Goal: Task Accomplishment & Management: Manage account settings

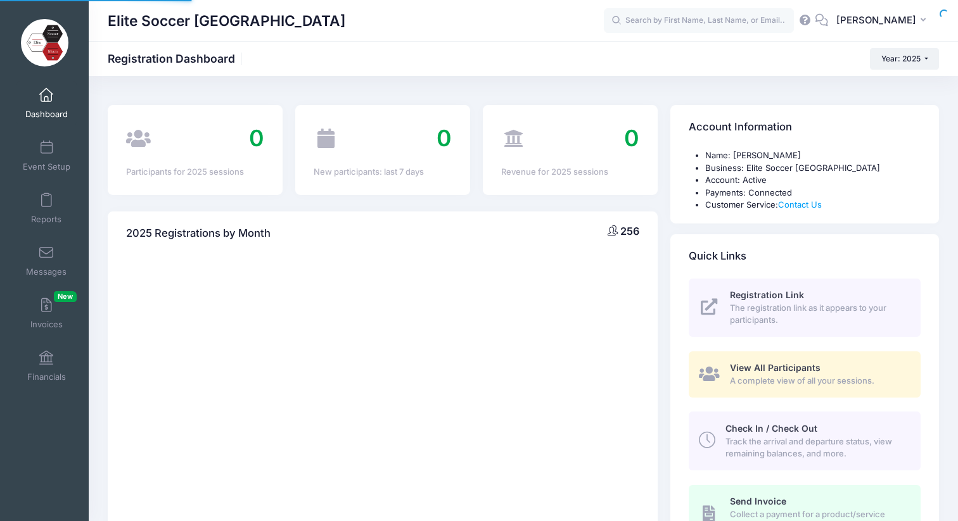
select select
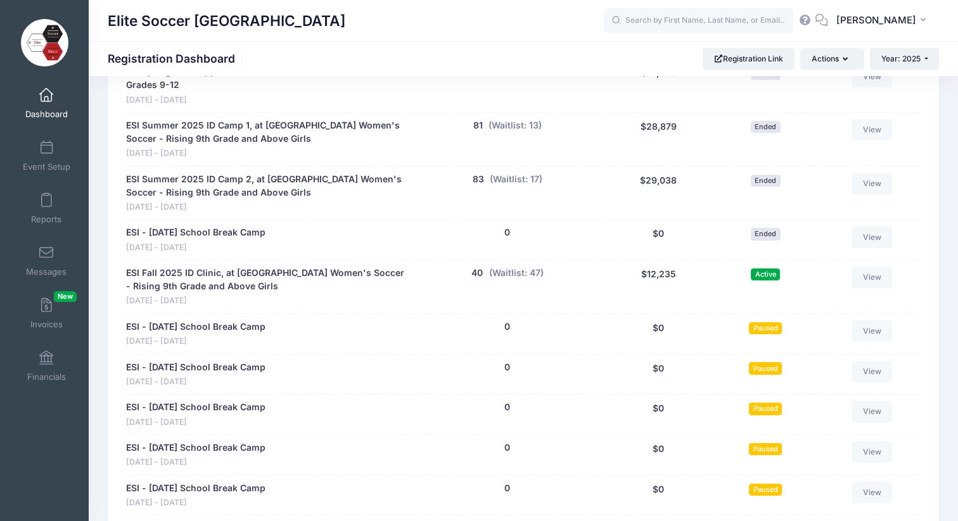
scroll to position [744, 0]
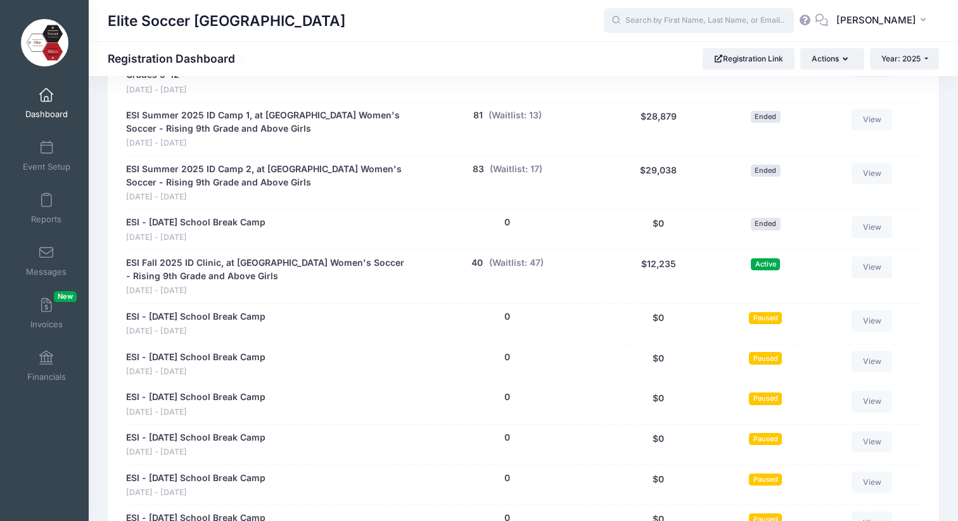
click at [659, 23] on input "text" at bounding box center [699, 20] width 190 height 25
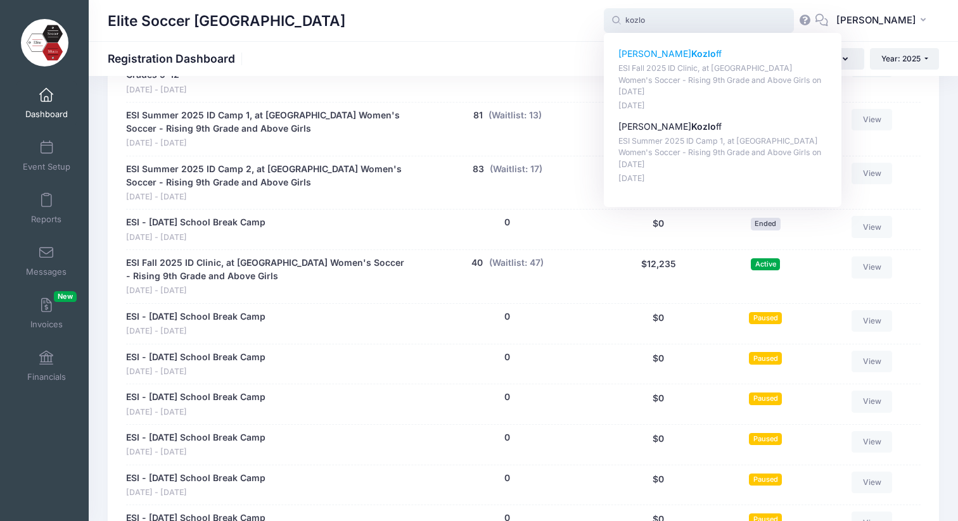
click at [680, 68] on p "ESI Fall 2025 ID Clinic, at Cornell University Women's Soccer - Rising 9th Grad…" at bounding box center [722, 80] width 209 height 35
type input "Brynn Kozloff (ESI Fall 2025 ID Clinic, at Cornell University Women's Soccer - …"
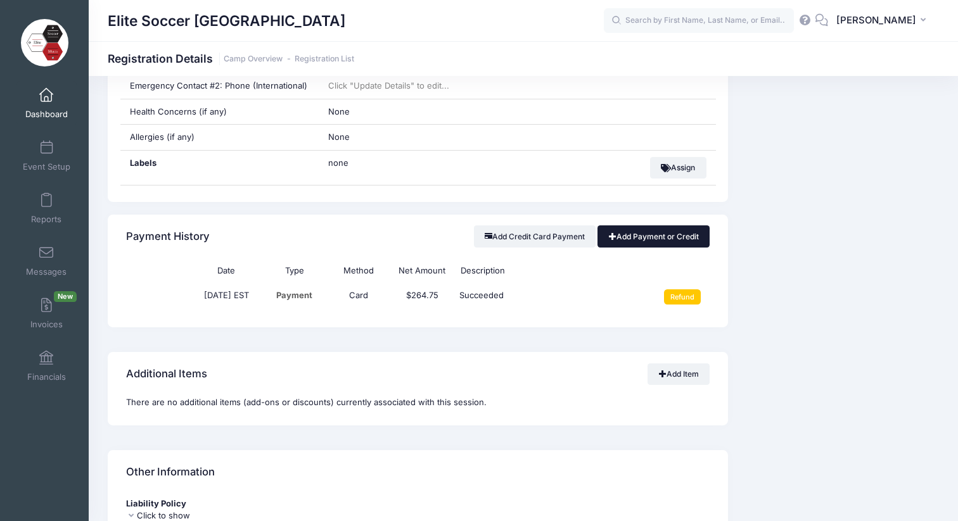
scroll to position [994, 0]
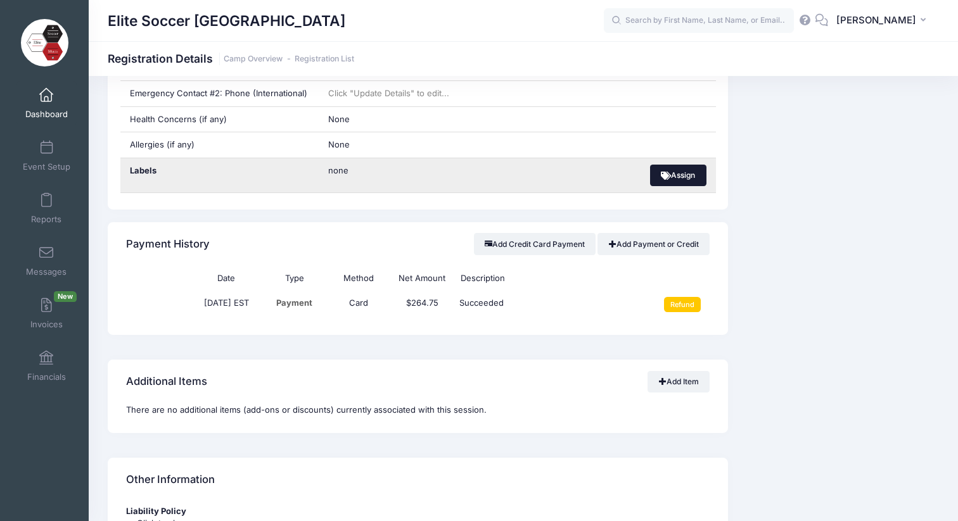
click at [680, 165] on button "Assign" at bounding box center [678, 176] width 56 height 22
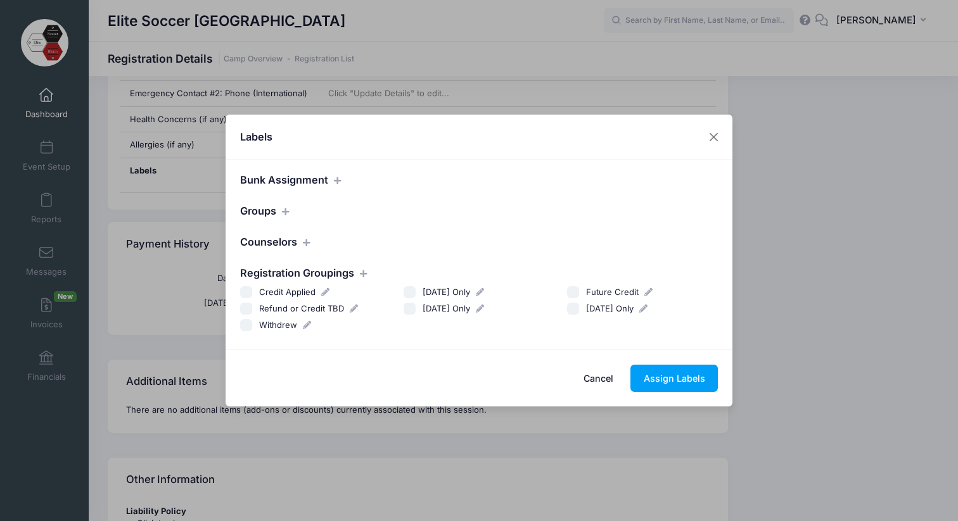
click at [248, 326] on input "Withdrew" at bounding box center [246, 325] width 13 height 13
checkbox input "true"
click at [678, 379] on button "Assign Labels" at bounding box center [673, 378] width 87 height 27
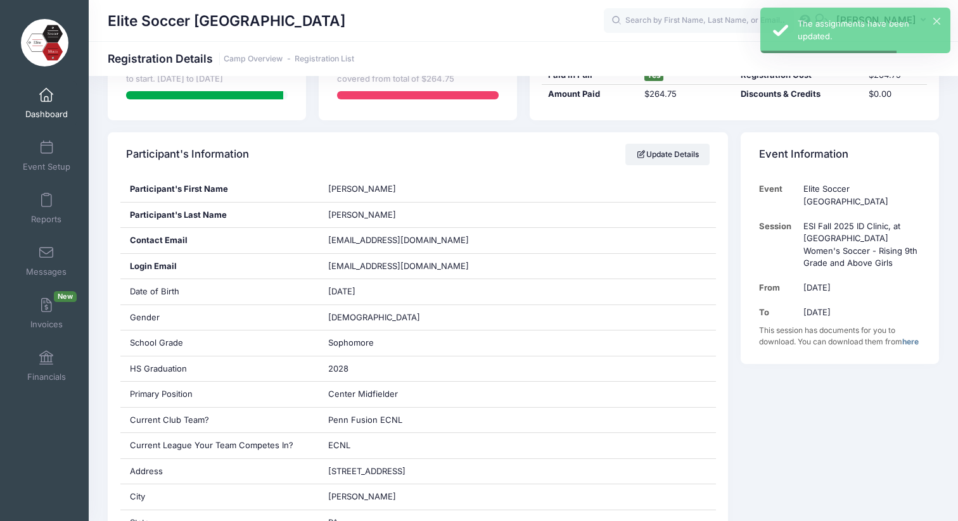
scroll to position [0, 0]
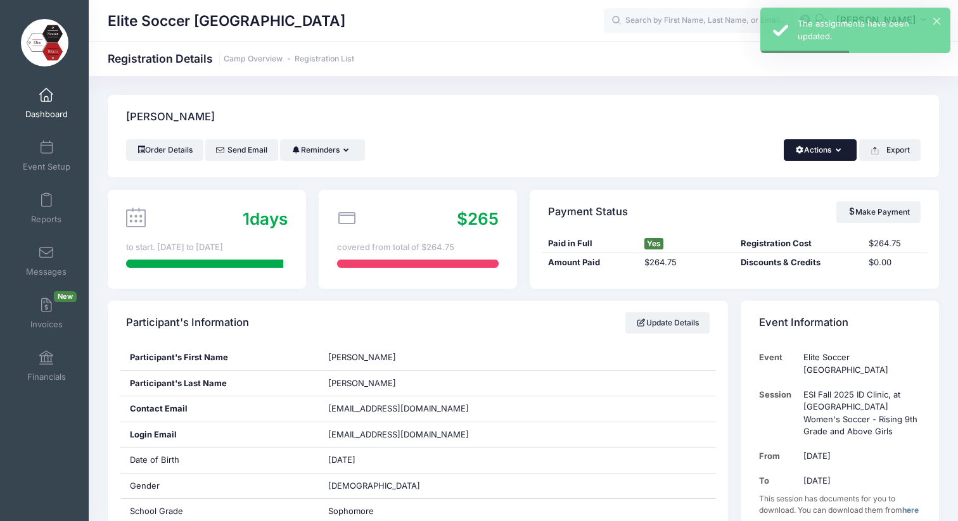
click at [841, 151] on button "Actions" at bounding box center [819, 150] width 73 height 22
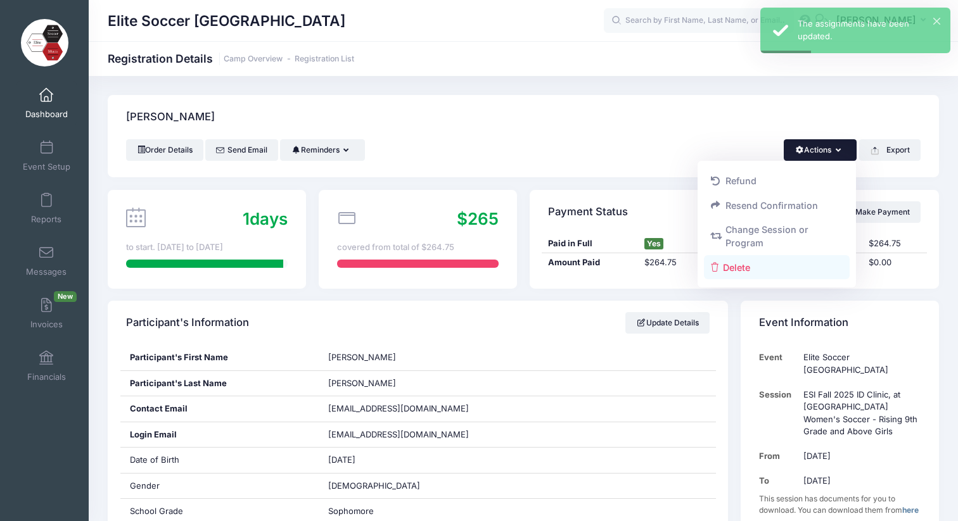
click at [746, 275] on link "Delete" at bounding box center [777, 267] width 146 height 24
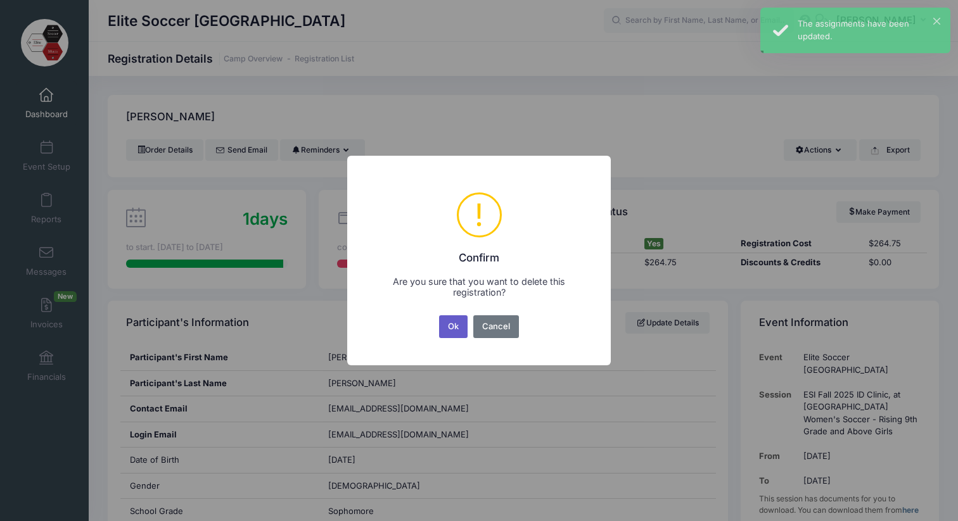
click at [450, 326] on button "Ok" at bounding box center [453, 326] width 29 height 23
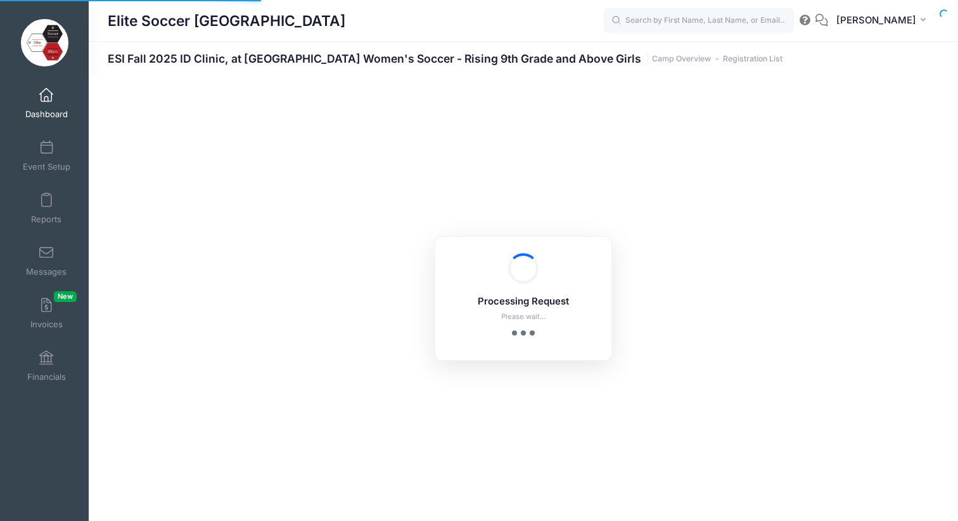
select select "10"
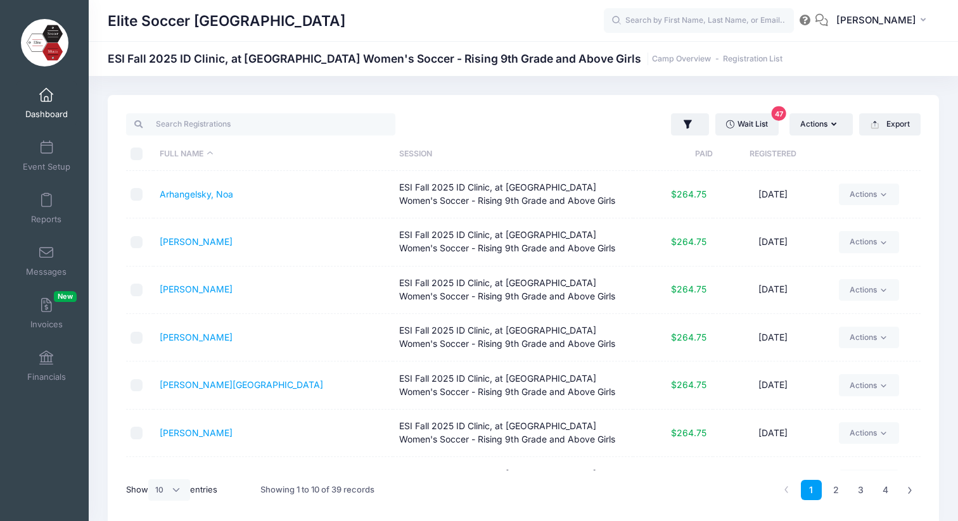
click at [46, 97] on span at bounding box center [46, 96] width 0 height 14
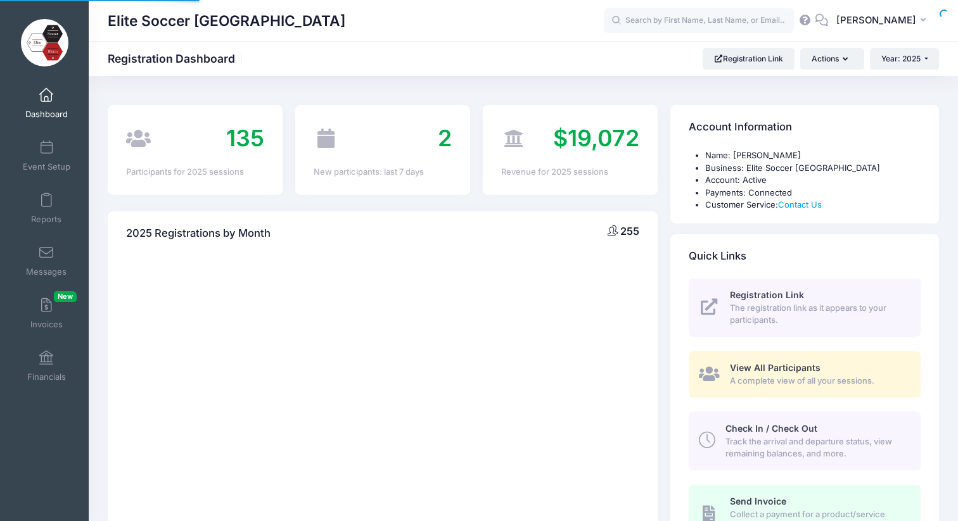
select select
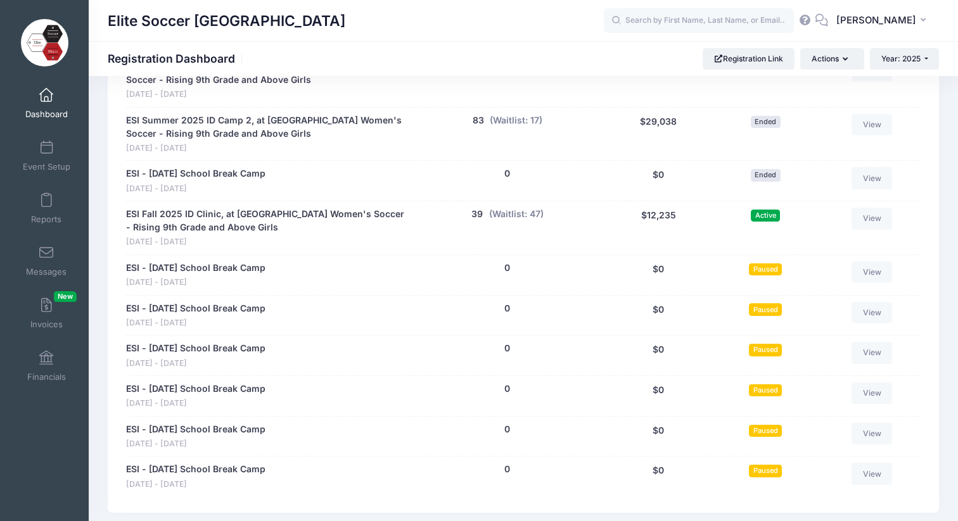
scroll to position [793, 0]
click at [531, 207] on button "(Waitlist: 47)" at bounding box center [516, 213] width 54 height 13
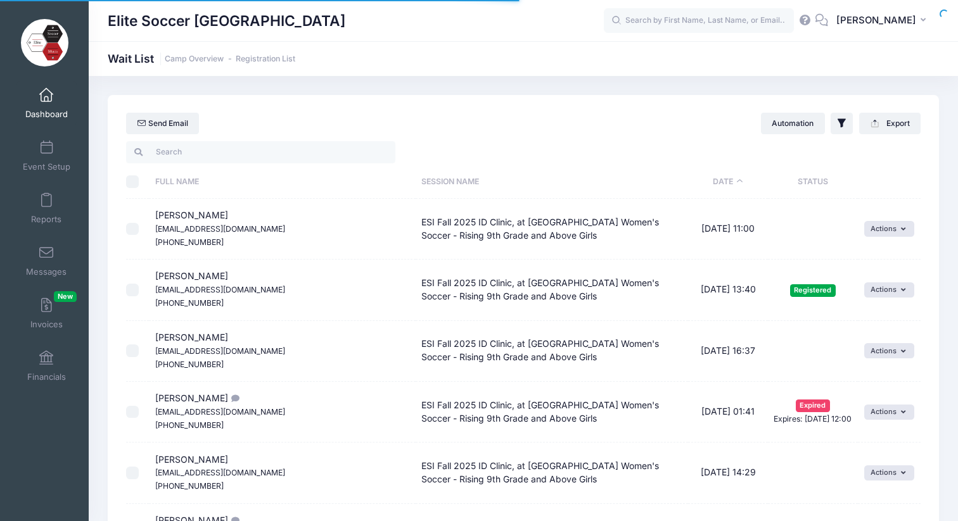
select select "50"
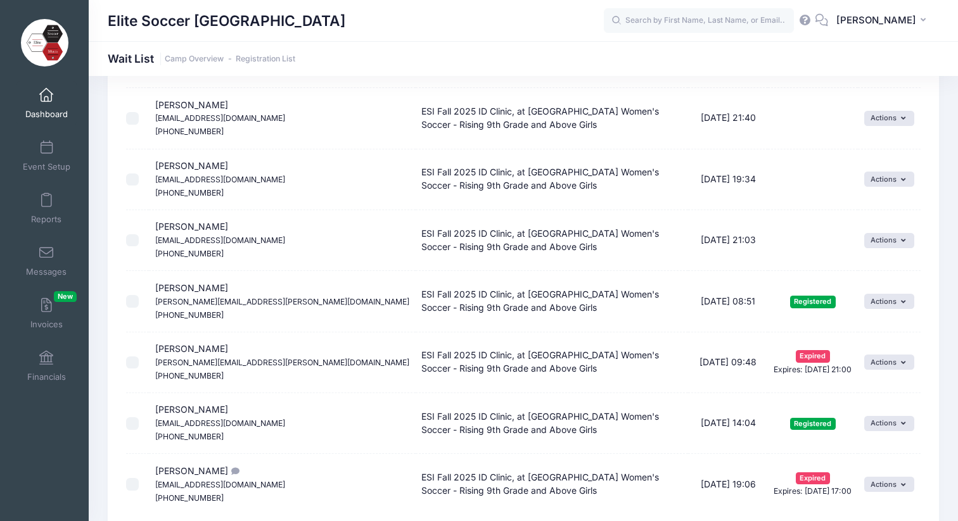
scroll to position [2833, 0]
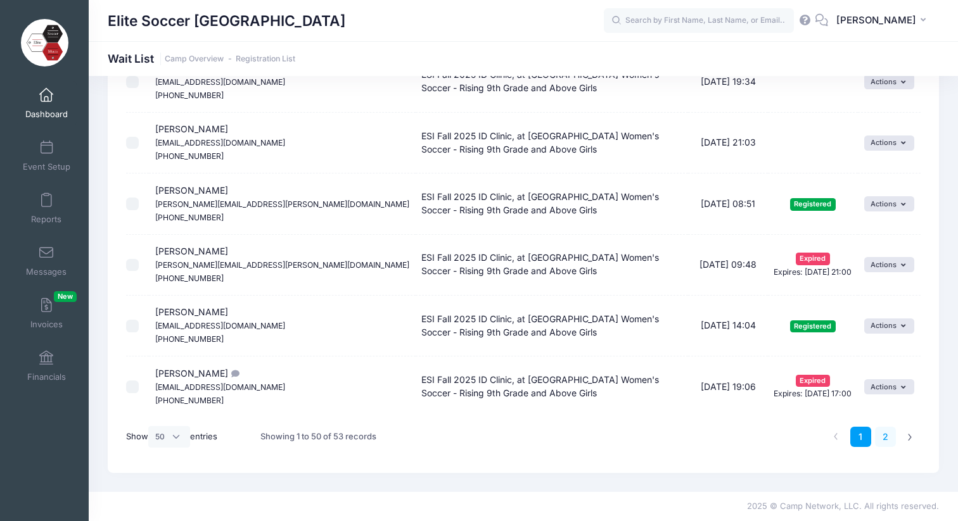
click at [883, 437] on link "2" at bounding box center [885, 437] width 21 height 21
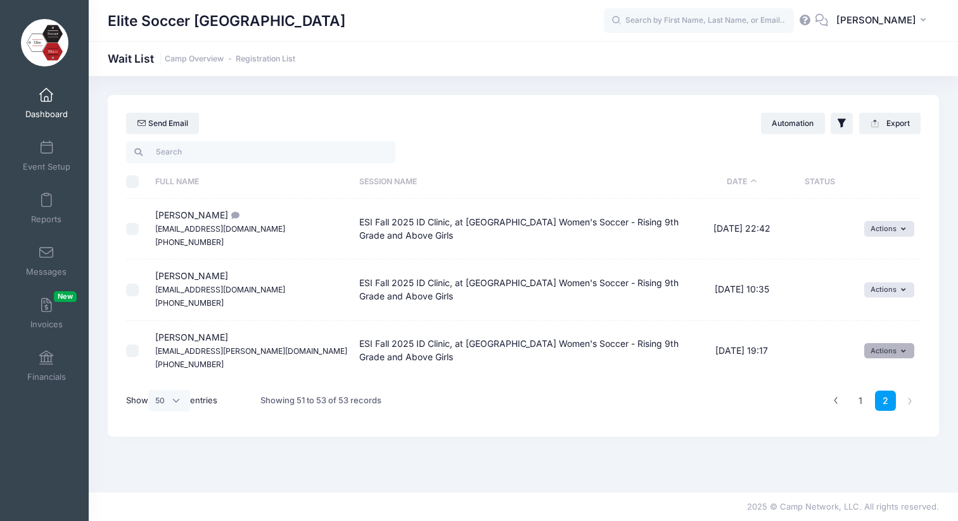
click at [901, 351] on icon "button" at bounding box center [905, 351] width 9 height 0
click at [881, 375] on link "Invite" at bounding box center [879, 379] width 55 height 24
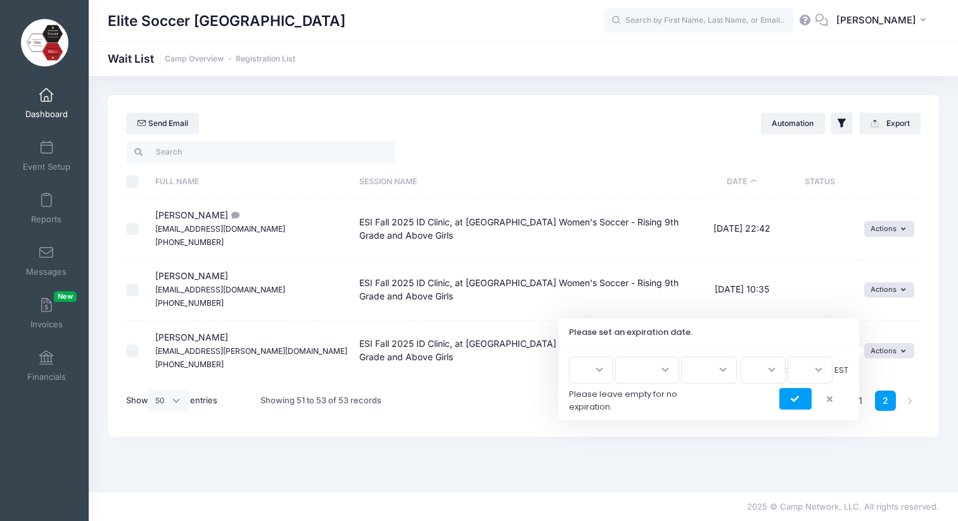
click at [600, 376] on select "1 2 3 4 5 6 7 8 9 10 11 12 13 14 15 16 17 18 19 20 21 22 23 24 25 26 27 28 29 3…" at bounding box center [591, 370] width 44 height 27
select select "19"
click at [574, 357] on select "1 2 3 4 5 6 7 8 9 10 11 12 13 14 15 16 17 18 19 20 21 22 23 24 25 26 27 28 29 3…" at bounding box center [591, 370] width 44 height 27
click at [652, 374] on select "Jan Feb Mar Apr May Jun Jul Aug Sep Oct Nov Dec" at bounding box center [647, 370] width 64 height 27
select select "8"
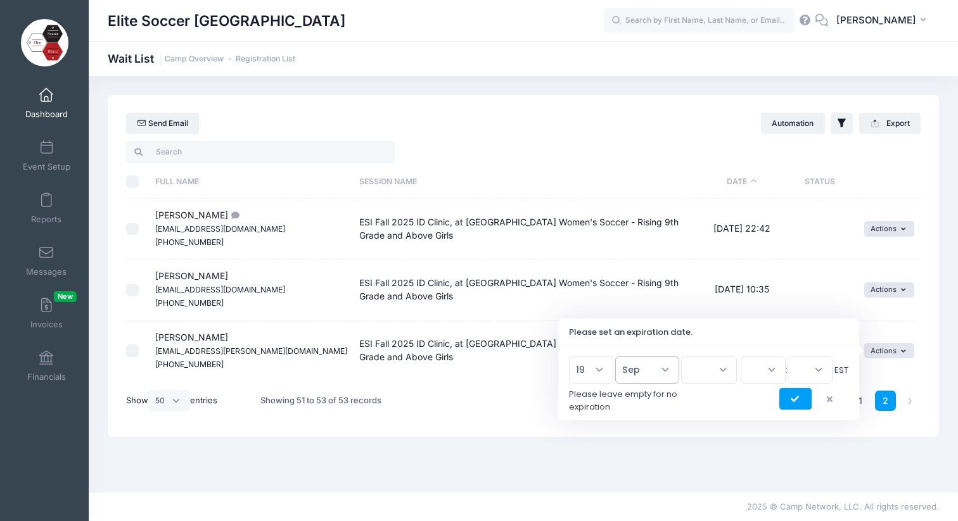
click at [621, 357] on select "Jan Feb Mar Apr May Jun Jul Aug Sep Oct Nov Dec" at bounding box center [647, 370] width 64 height 27
click at [713, 369] on select "2026 2025" at bounding box center [709, 370] width 56 height 27
select select "2025"
click at [681, 357] on select "2026 2025" at bounding box center [709, 370] width 56 height 27
click at [762, 374] on select "00 01 02 03 04 05 06 07 08 09 10 11 12 13 14 15 16 17 18 19 20 21 22 23" at bounding box center [762, 370] width 45 height 27
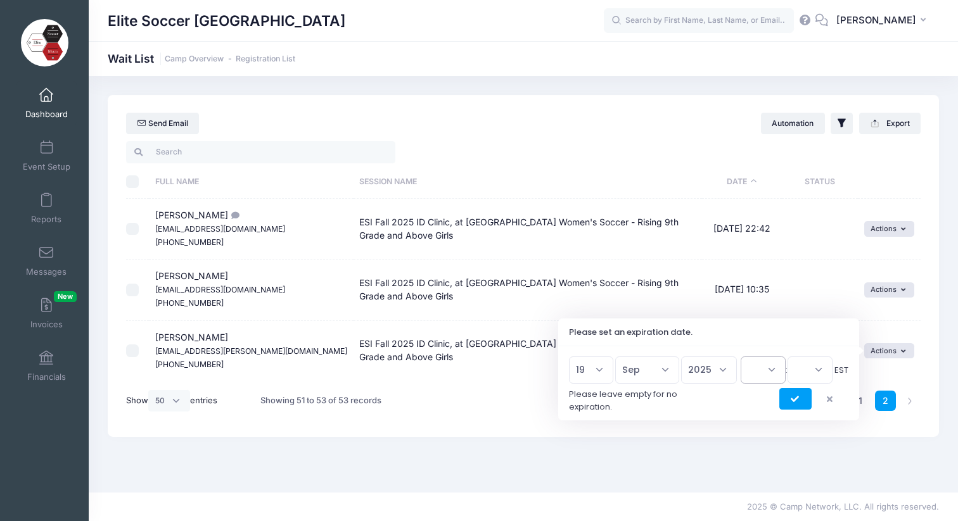
select select "21"
click at [740, 357] on select "00 01 02 03 04 05 06 07 08 09 10 11 12 13 14 15 16 17 18 19 20 21 22 23" at bounding box center [762, 370] width 45 height 27
click at [798, 368] on select "00 15 30 45" at bounding box center [809, 370] width 45 height 27
select select "0"
click at [787, 357] on select "00 15 30 45" at bounding box center [809, 370] width 45 height 27
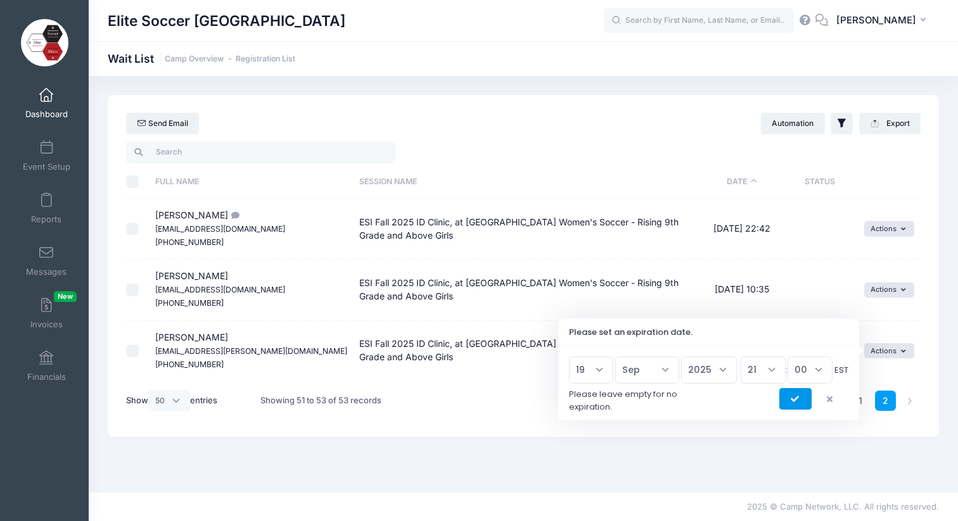
click at [797, 400] on icon "submit" at bounding box center [795, 400] width 10 height 0
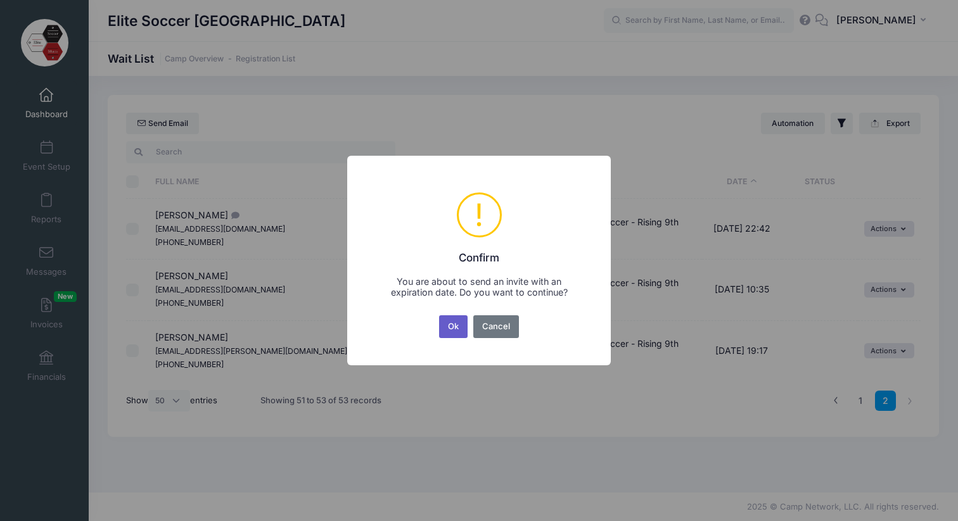
click at [453, 331] on button "Ok" at bounding box center [453, 326] width 29 height 23
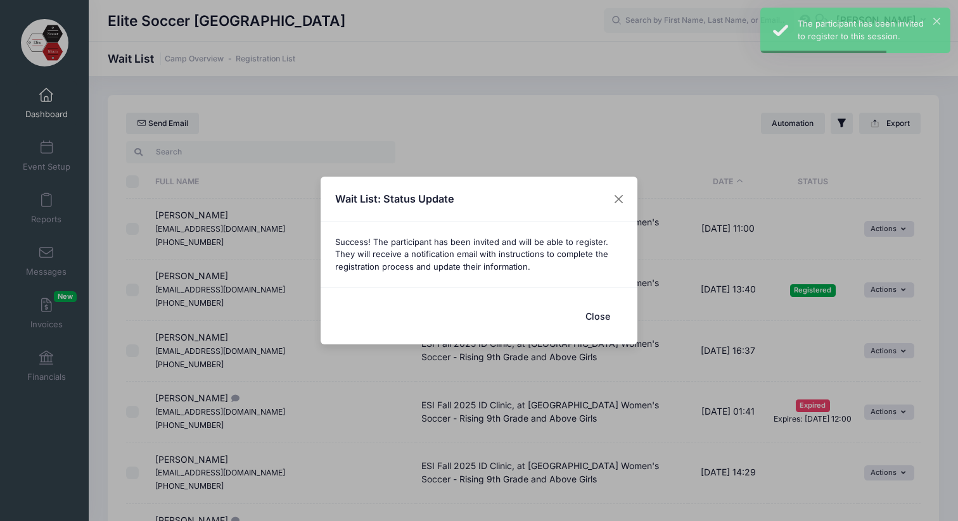
click at [602, 313] on button "Close" at bounding box center [597, 316] width 51 height 27
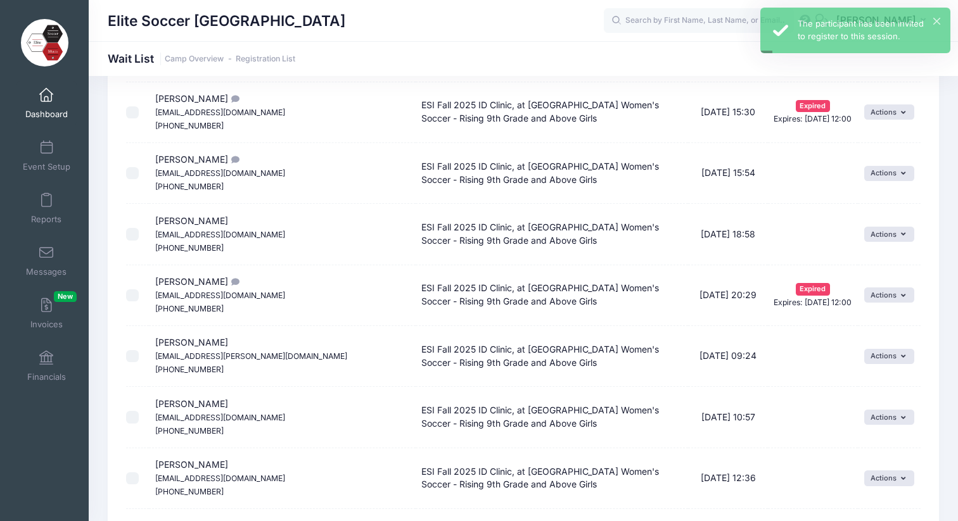
scroll to position [415, 0]
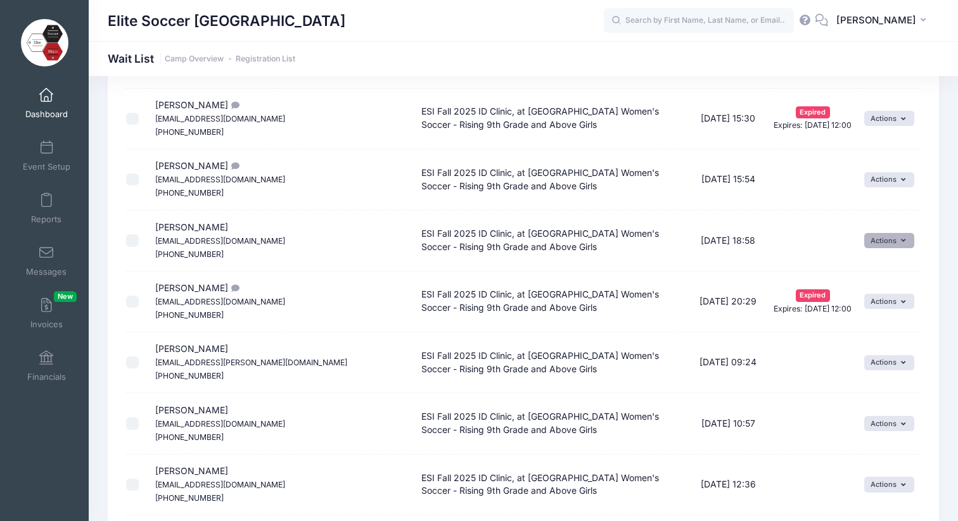
click at [905, 243] on button "Actions" at bounding box center [889, 240] width 50 height 15
click at [878, 267] on link "Invite" at bounding box center [879, 268] width 55 height 24
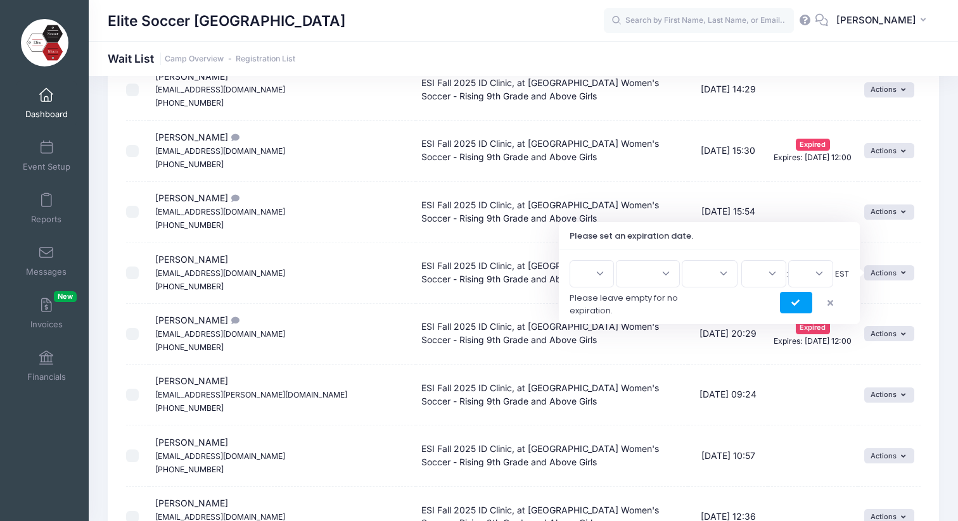
click at [598, 277] on select "1 2 3 4 5 6 7 8 9 10 11 12 13 14 15 16 17 18 19 20 21 22 23 24 25 26 27 28 29 3…" at bounding box center [591, 273] width 44 height 27
select select "19"
click at [574, 260] on select "1 2 3 4 5 6 7 8 9 10 11 12 13 14 15 16 17 18 19 20 21 22 23 24 25 26 27 28 29 3…" at bounding box center [591, 273] width 44 height 27
click at [642, 278] on select "Jan Feb Mar Apr May Jun Jul Aug Sep Oct Nov Dec" at bounding box center [648, 273] width 64 height 27
select select "8"
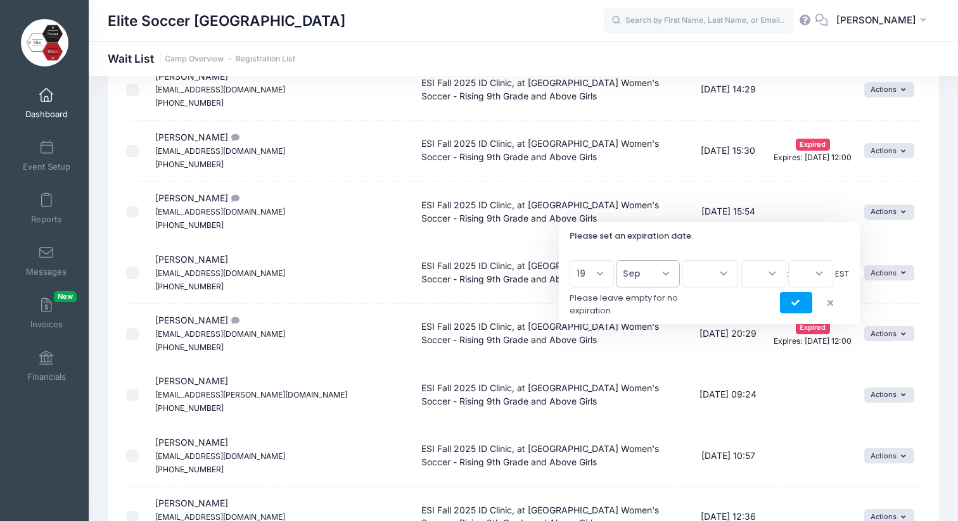
click at [622, 260] on select "Jan Feb Mar Apr May Jun Jul Aug Sep Oct Nov Dec" at bounding box center [648, 273] width 64 height 27
click at [713, 277] on select "2026 2025" at bounding box center [709, 273] width 56 height 27
select select "2025"
click at [681, 260] on select "2026 2025" at bounding box center [709, 273] width 56 height 27
click at [760, 275] on select "00 01 02 03 04 05 06 07 08 09 10 11 12 13 14 15 16 17 18 19 20 21 22 23" at bounding box center [763, 273] width 45 height 27
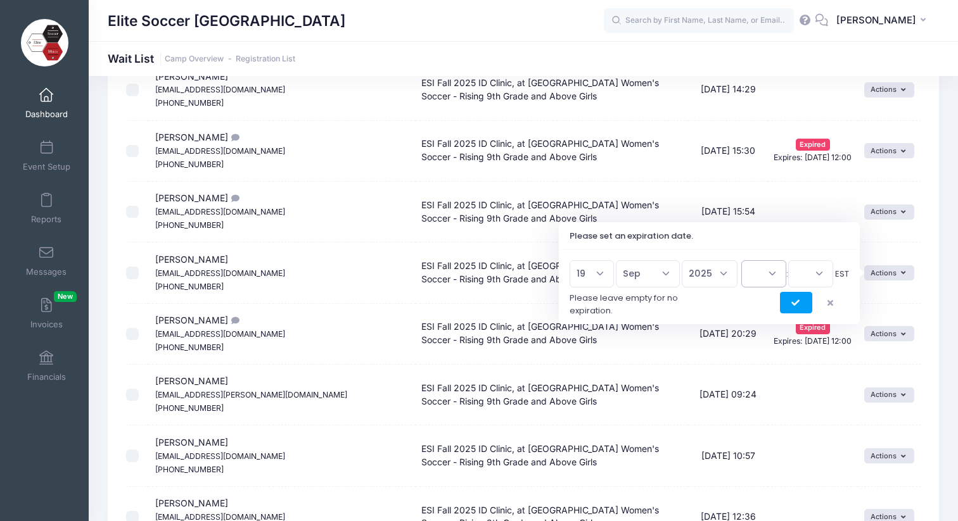
select select "21"
click at [741, 260] on select "00 01 02 03 04 05 06 07 08 09 10 11 12 13 14 15 16 17 18 19 20 21 22 23" at bounding box center [763, 273] width 45 height 27
click at [807, 274] on select "00 15 30 45" at bounding box center [810, 273] width 45 height 27
select select "0"
click at [788, 260] on select "00 15 30 45" at bounding box center [810, 273] width 45 height 27
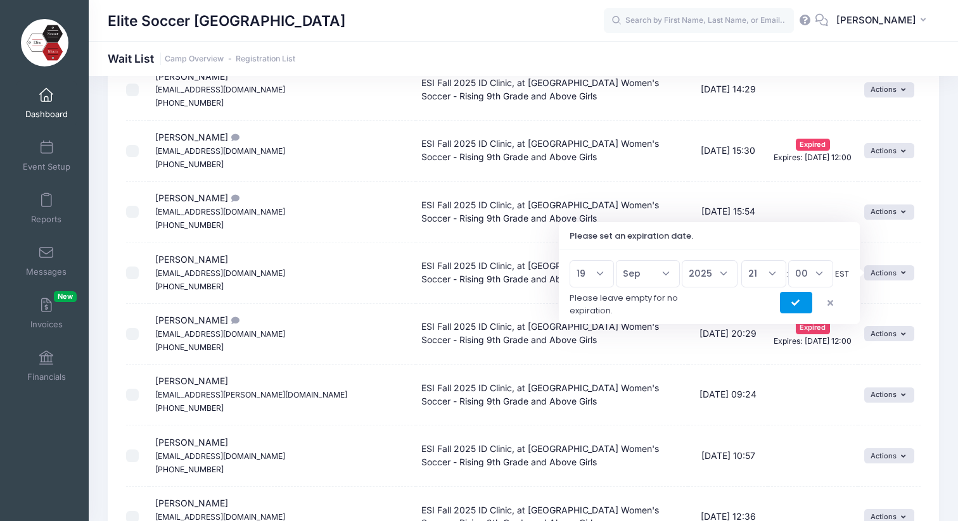
click at [794, 303] on icon "submit" at bounding box center [796, 303] width 10 height 0
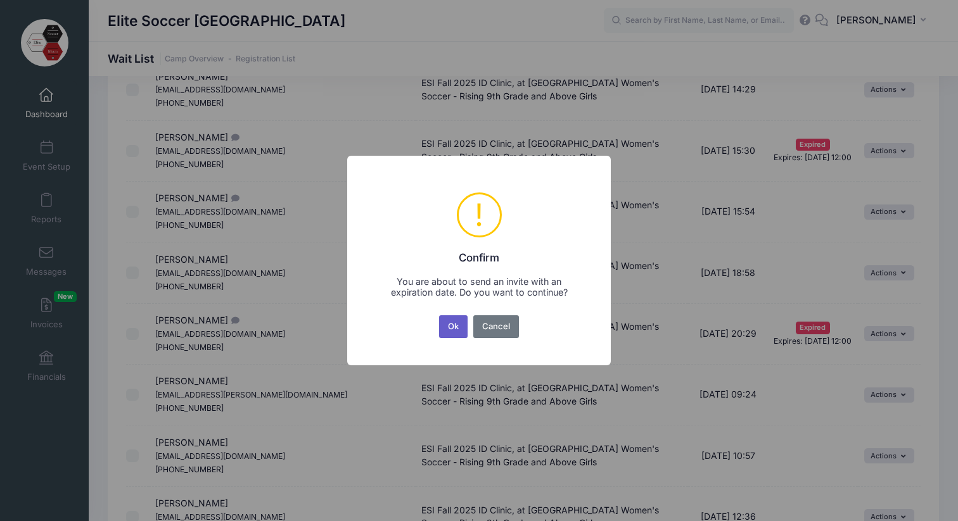
click at [455, 327] on button "Ok" at bounding box center [453, 326] width 29 height 23
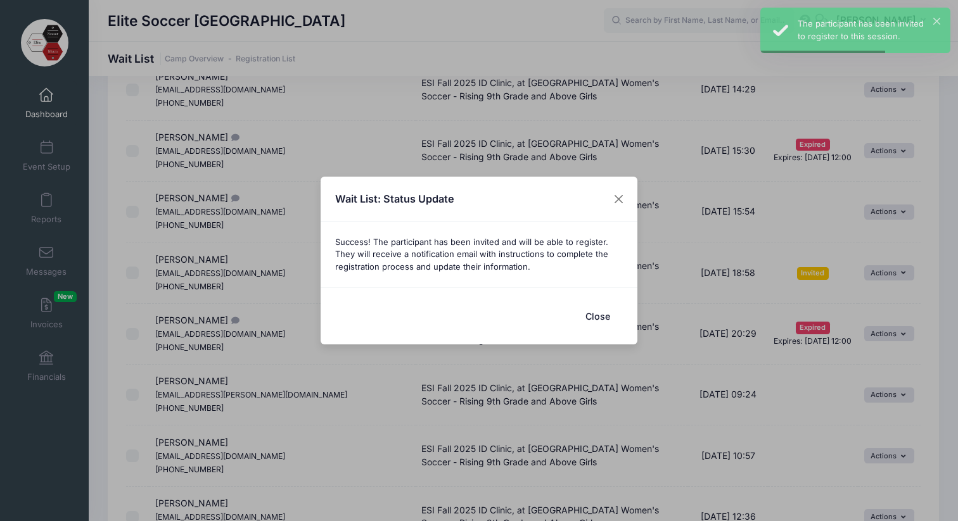
click at [595, 313] on button "Close" at bounding box center [597, 316] width 51 height 27
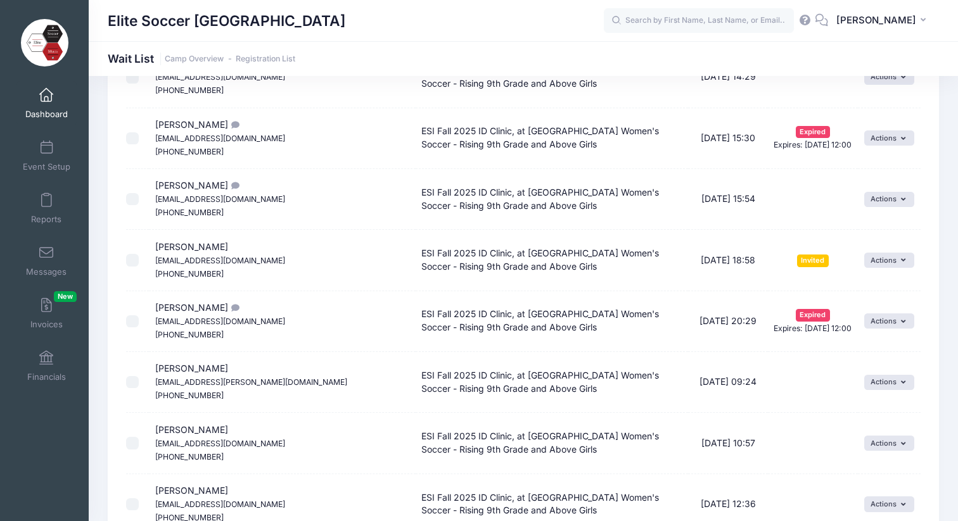
scroll to position [0, 0]
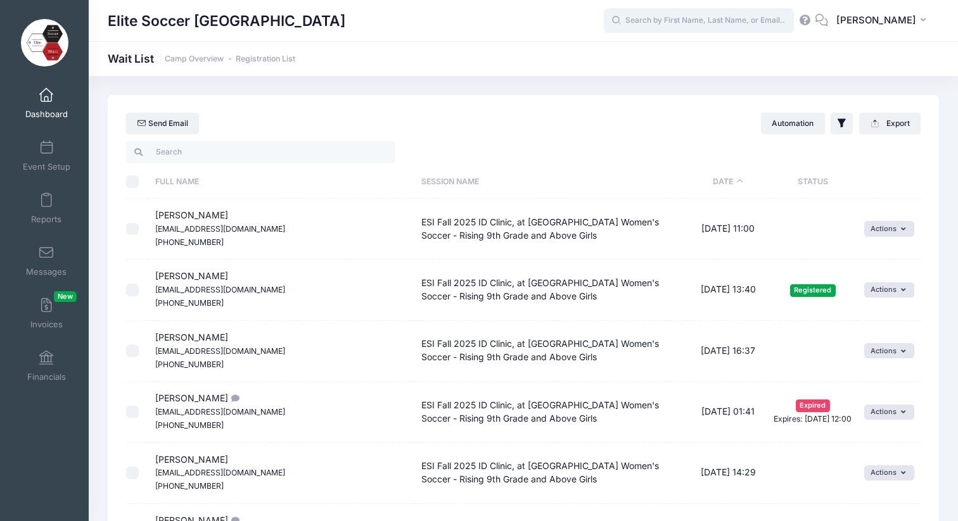
click at [674, 18] on input "text" at bounding box center [699, 20] width 190 height 25
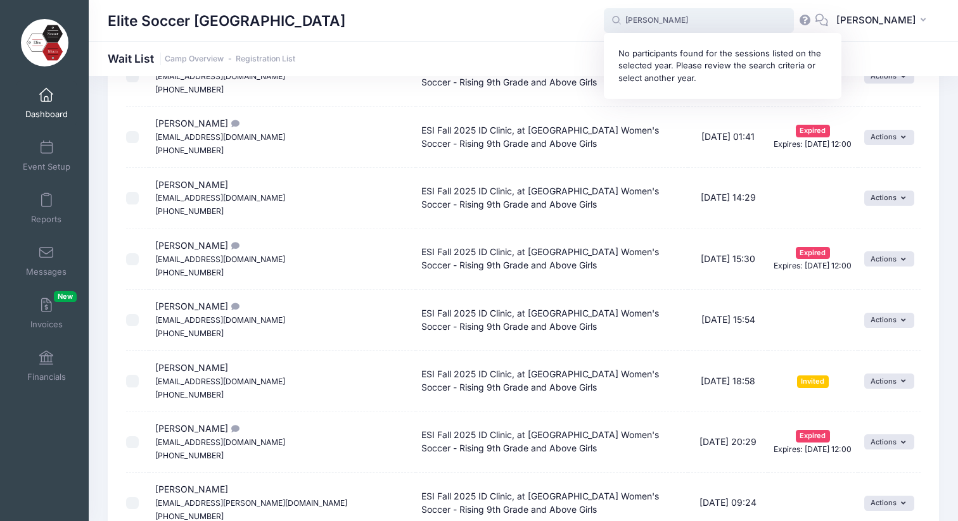
scroll to position [276, 0]
type input "herbst"
click at [901, 258] on icon "button" at bounding box center [905, 258] width 9 height 0
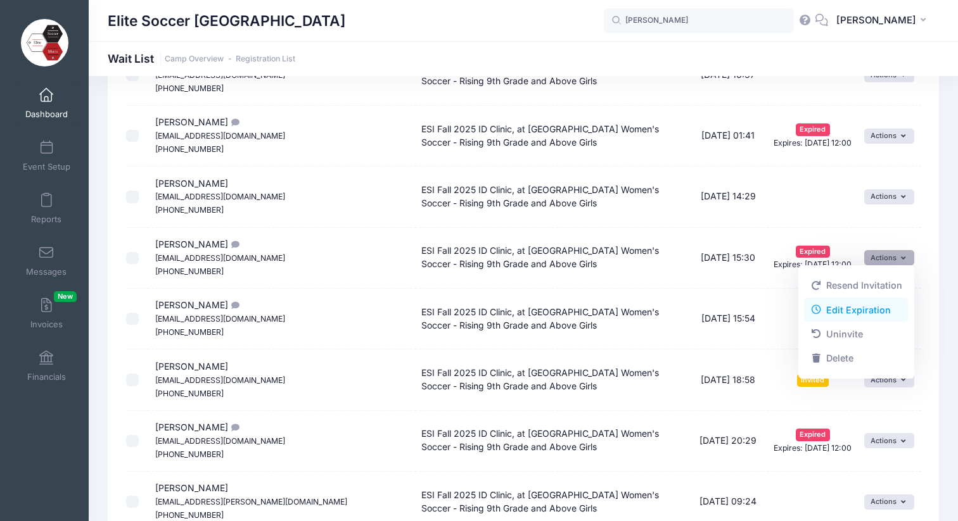
click at [843, 309] on link "Edit Expiration" at bounding box center [856, 310] width 104 height 24
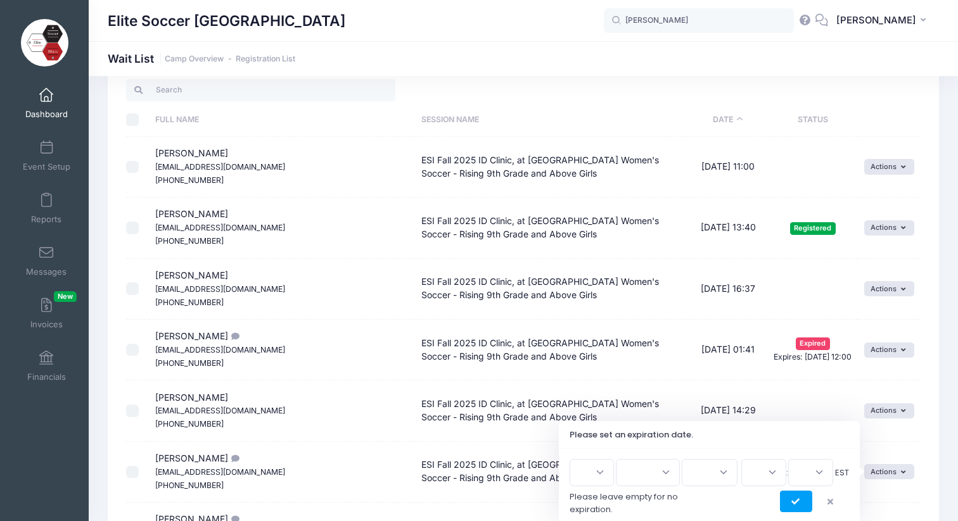
scroll to position [85, 0]
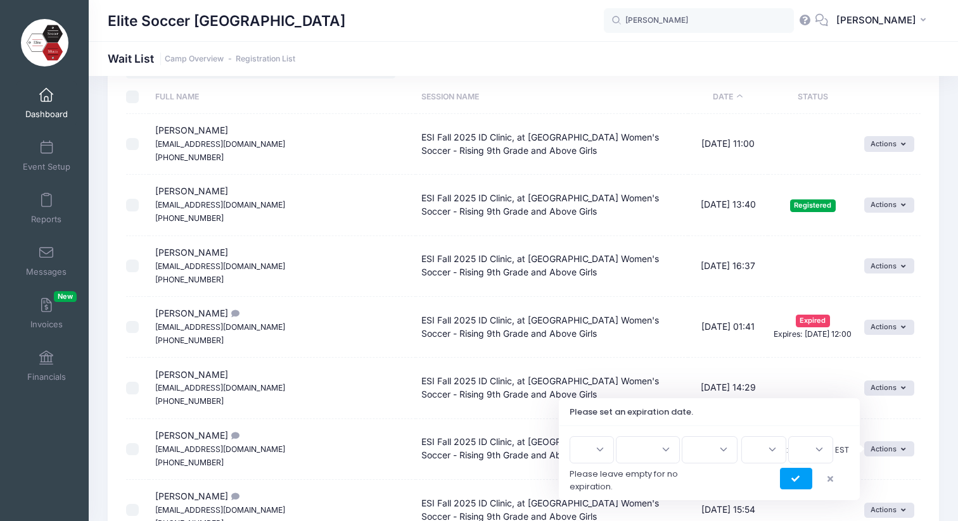
click at [604, 452] on select "1 2 3 4 5 6 7 8 9 10 11 12 13 14 15 16 17 18 19 20 21 22 23 24 25 26 27 28 29 3…" at bounding box center [591, 449] width 44 height 27
select select "19"
click at [574, 436] on select "1 2 3 4 5 6 7 8 9 10 11 12 13 14 15 16 17 18 19 20 21 22 23 24 25 26 27 28 29 3…" at bounding box center [591, 449] width 44 height 27
click at [649, 446] on select "Jan Feb Mar Apr May Jun Jul Aug Sep Oct Nov Dec" at bounding box center [648, 449] width 64 height 27
select select "8"
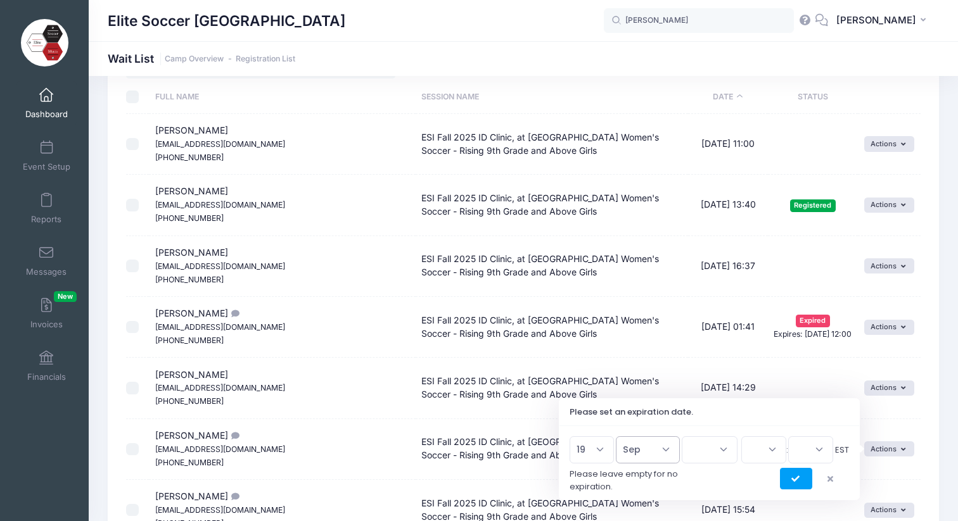
click at [622, 436] on select "Jan Feb Mar Apr May Jun Jul Aug Sep Oct Nov Dec" at bounding box center [648, 449] width 64 height 27
click at [712, 452] on select "2026 2025" at bounding box center [709, 449] width 56 height 27
select select "2025"
click at [681, 436] on select "2026 2025" at bounding box center [709, 449] width 56 height 27
click at [757, 452] on select "00 01 02 03 04 05 06 07 08 09 10 11 12 13 14 15 16 17 18 19 20 21 22 23" at bounding box center [763, 449] width 45 height 27
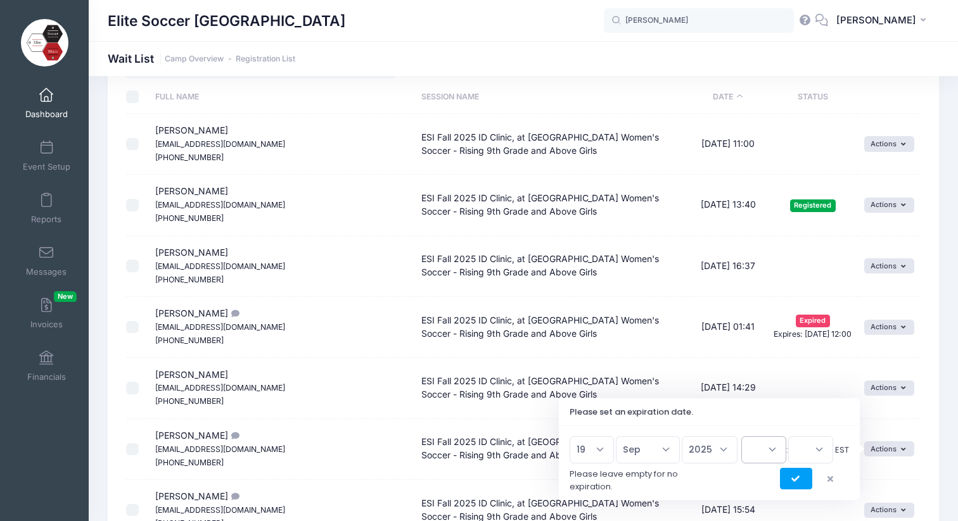
select select "21"
click at [741, 436] on select "00 01 02 03 04 05 06 07 08 09 10 11 12 13 14 15 16 17 18 19 20 21 22 23" at bounding box center [763, 449] width 45 height 27
click at [807, 446] on select "00 15 30 45" at bounding box center [810, 449] width 45 height 27
select select "0"
click at [788, 436] on select "00 15 30 45" at bounding box center [810, 449] width 45 height 27
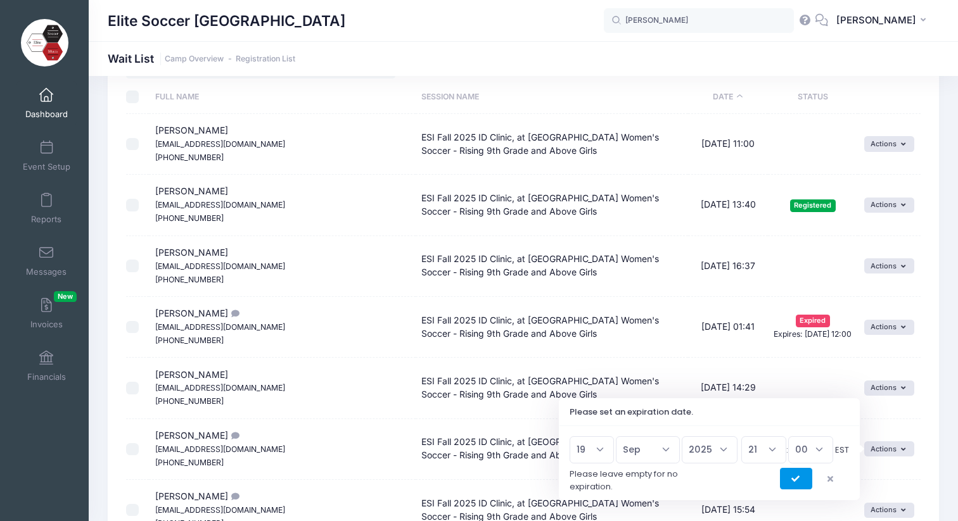
click at [798, 479] on icon "submit" at bounding box center [796, 479] width 10 height 0
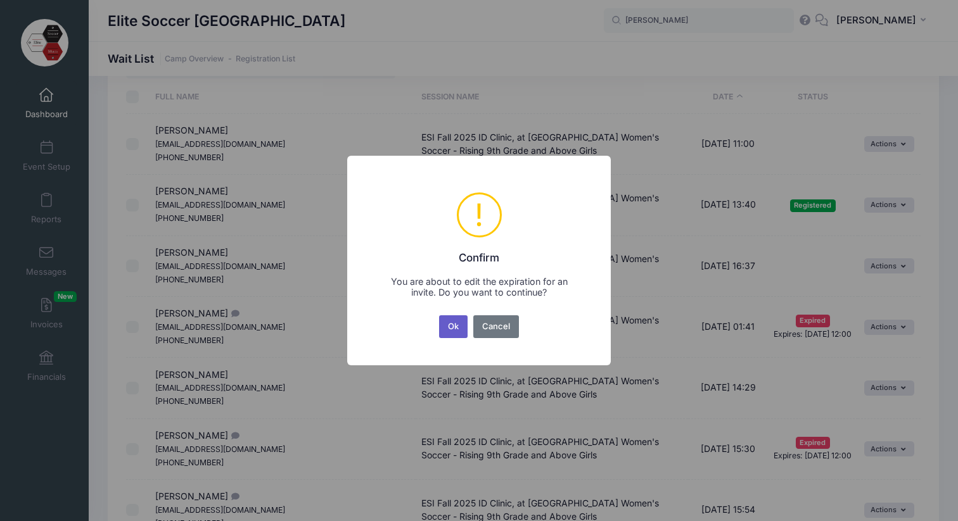
click at [454, 331] on button "Ok" at bounding box center [453, 326] width 29 height 23
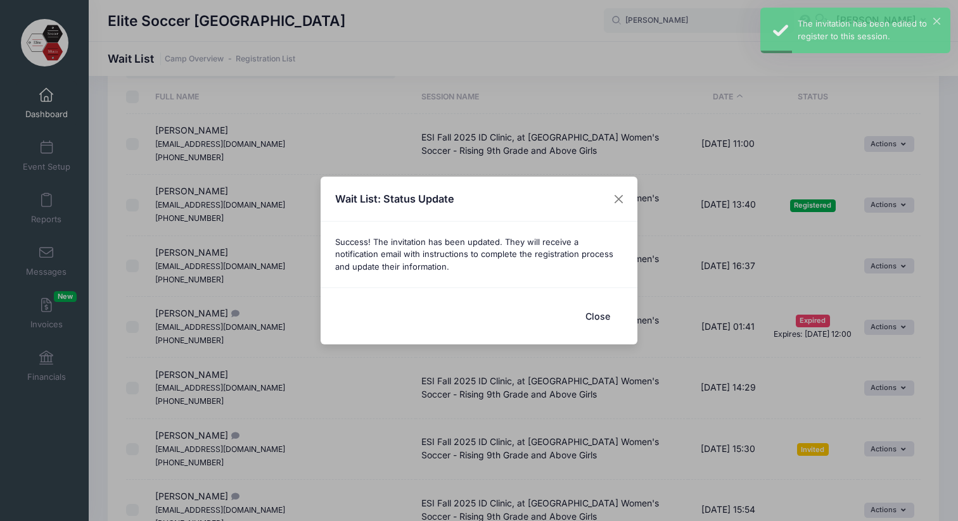
click at [605, 313] on button "Close" at bounding box center [597, 316] width 51 height 27
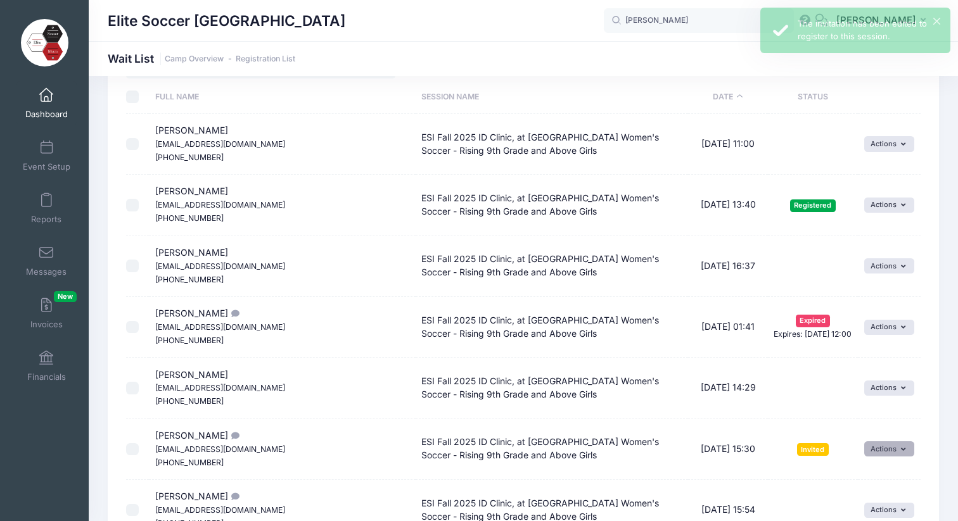
click at [892, 449] on button "Actions" at bounding box center [889, 448] width 50 height 15
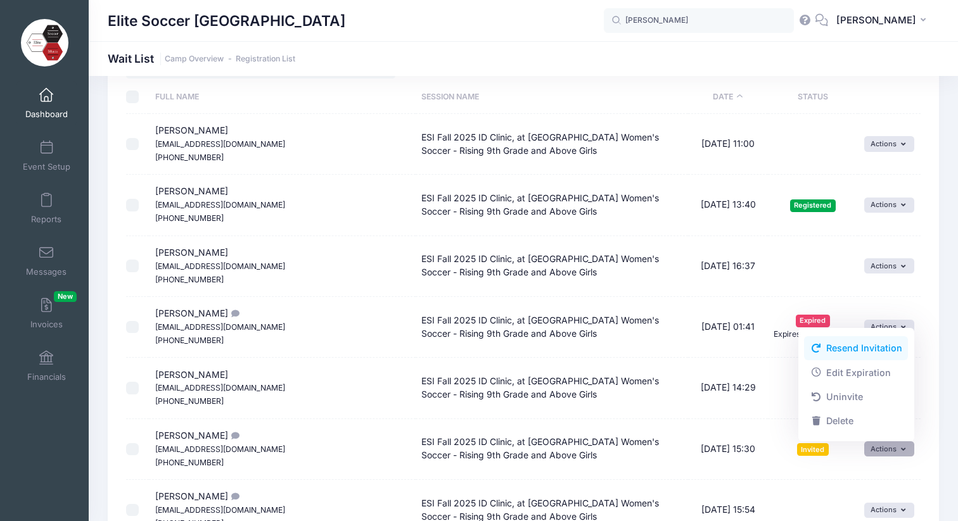
click at [846, 348] on link "Resend Invitation" at bounding box center [856, 348] width 104 height 24
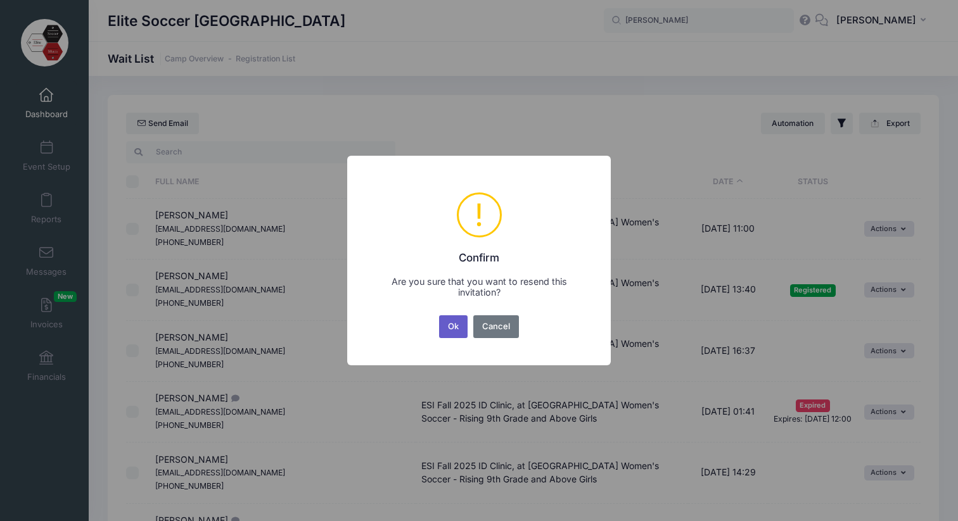
click at [450, 328] on button "Ok" at bounding box center [453, 326] width 29 height 23
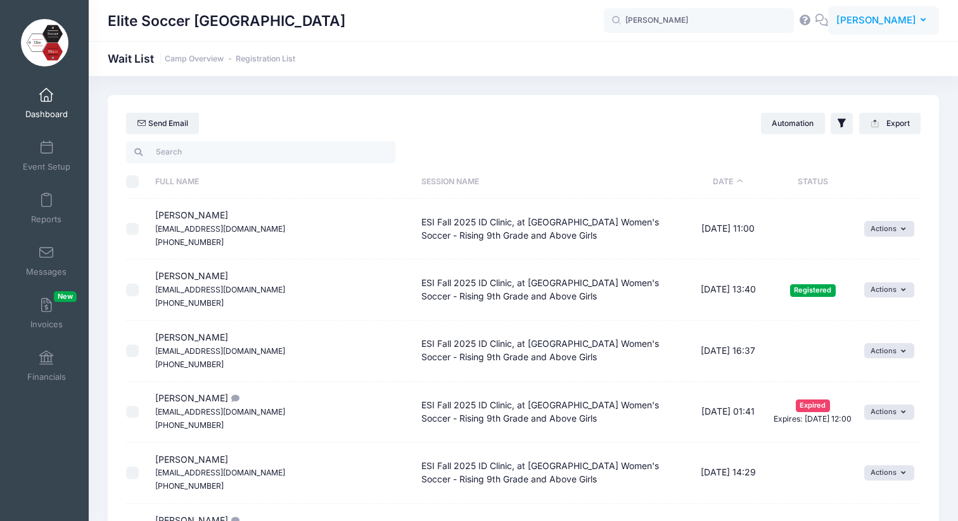
click at [927, 22] on button "RF Rob Ferguson" at bounding box center [883, 20] width 111 height 29
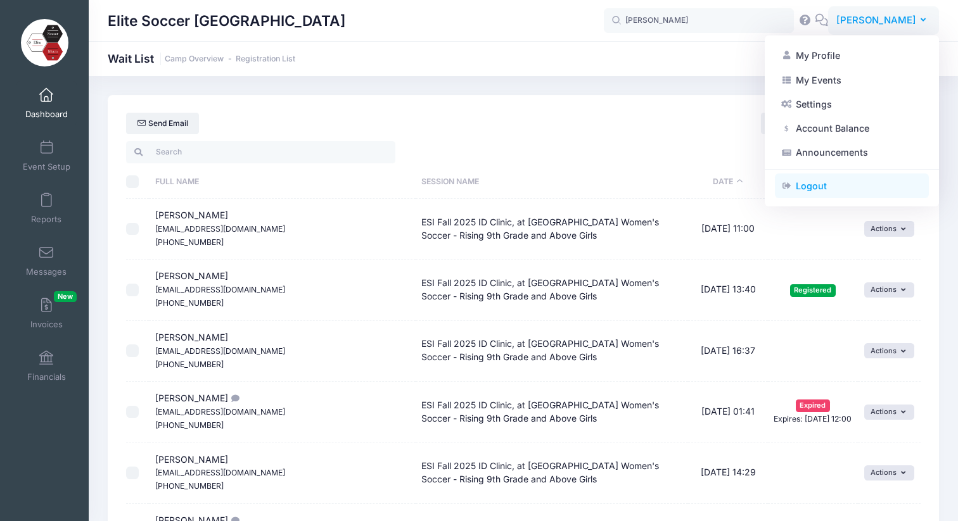
click at [804, 185] on link "Logout" at bounding box center [852, 186] width 154 height 24
